Goal: Navigation & Orientation: Find specific page/section

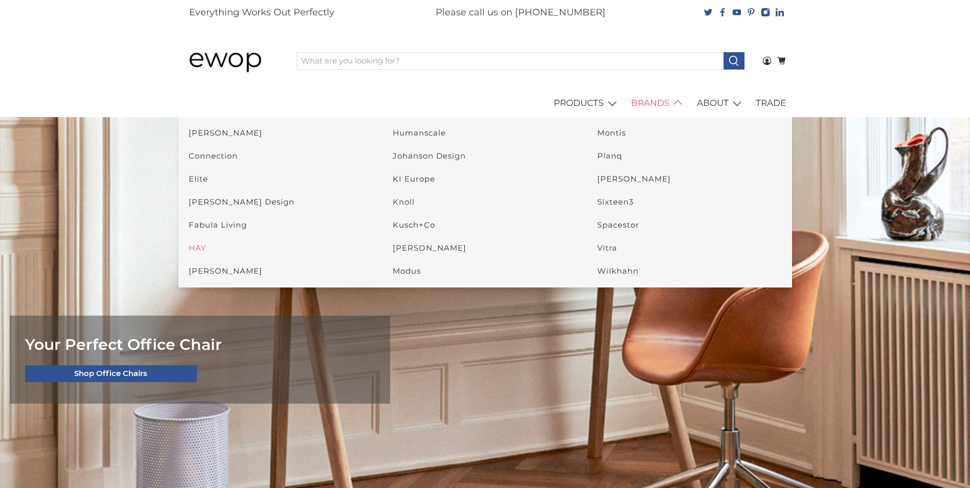
click at [201, 246] on link "HAY" at bounding box center [198, 248] width 18 height 10
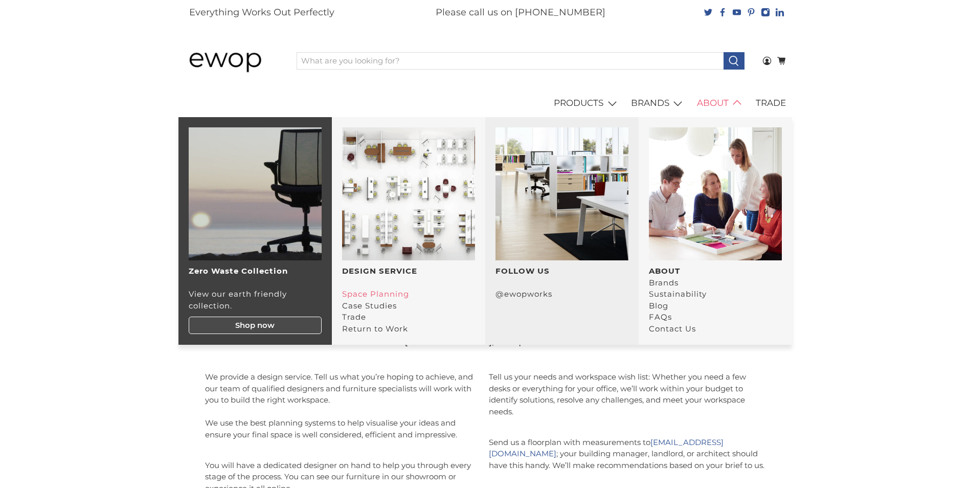
click at [391, 294] on link "Space Planning" at bounding box center [375, 294] width 67 height 10
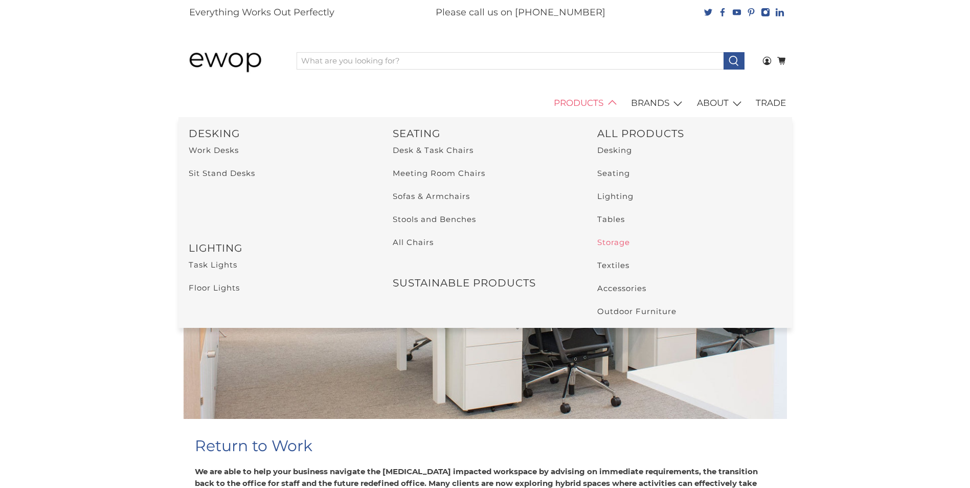
click at [608, 245] on link "Storage" at bounding box center [613, 242] width 33 height 10
